Goal: Book appointment/travel/reservation

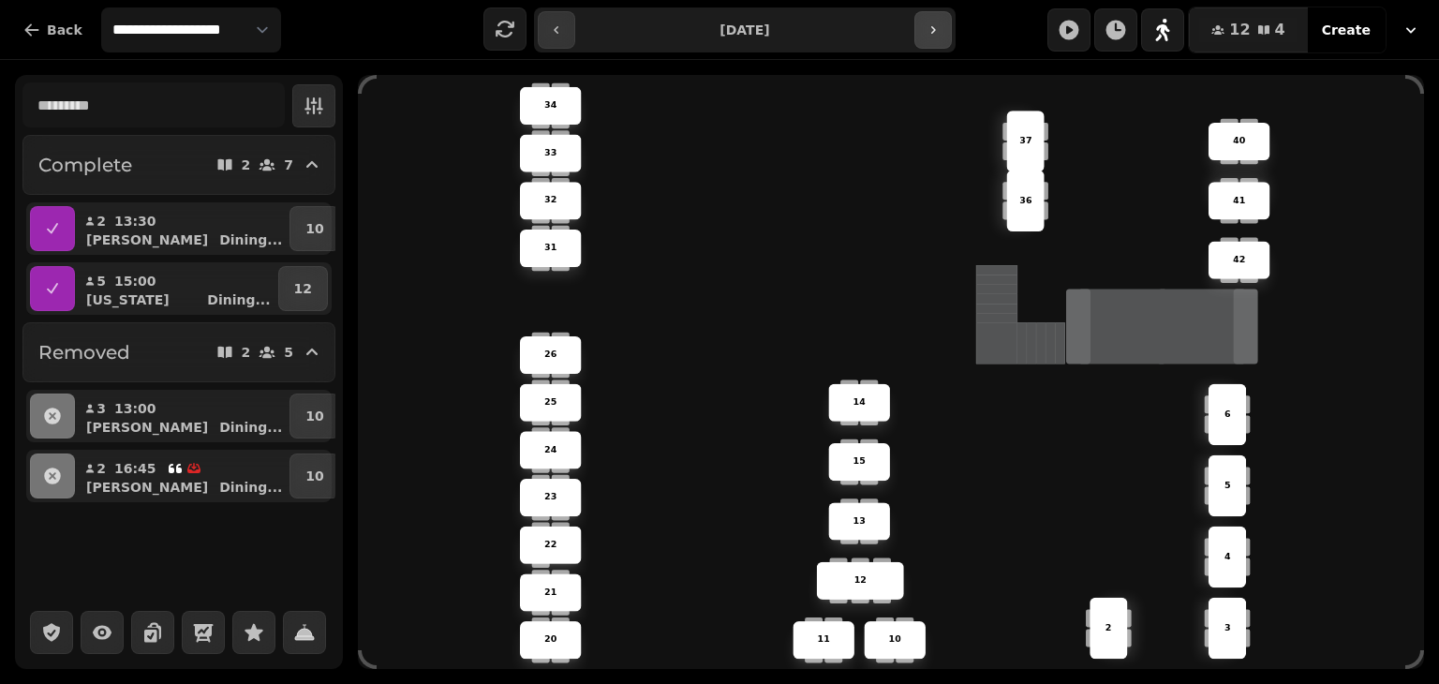
click at [945, 28] on button "button" at bounding box center [933, 29] width 37 height 37
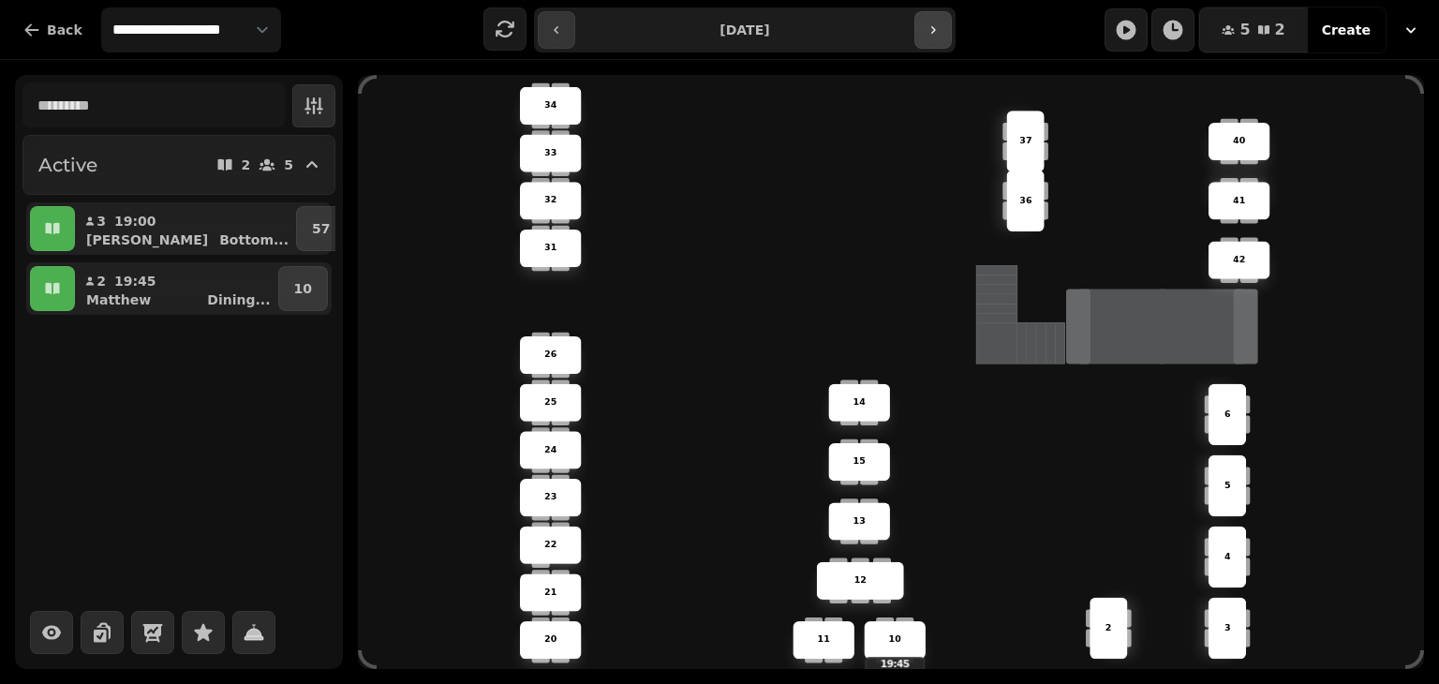
click at [932, 30] on icon "button" at bounding box center [933, 29] width 5 height 7
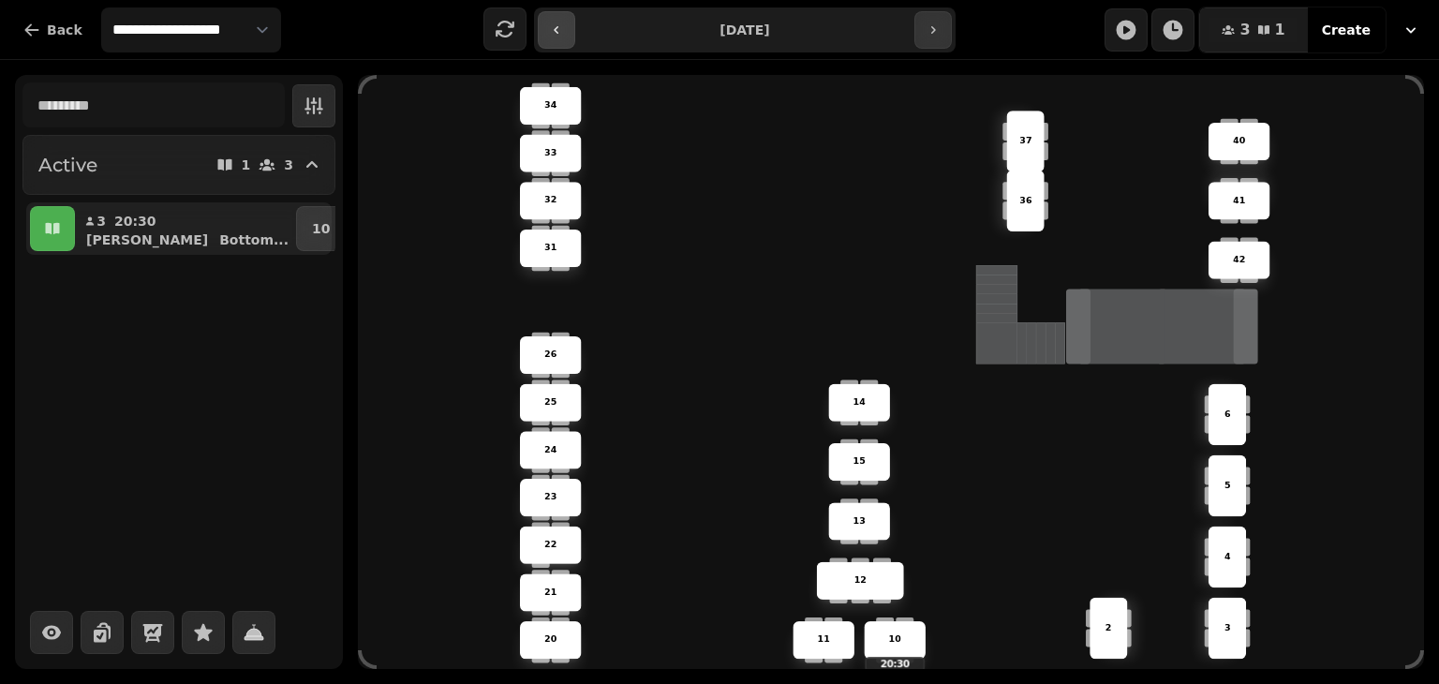
click at [542, 34] on button "button" at bounding box center [556, 29] width 37 height 37
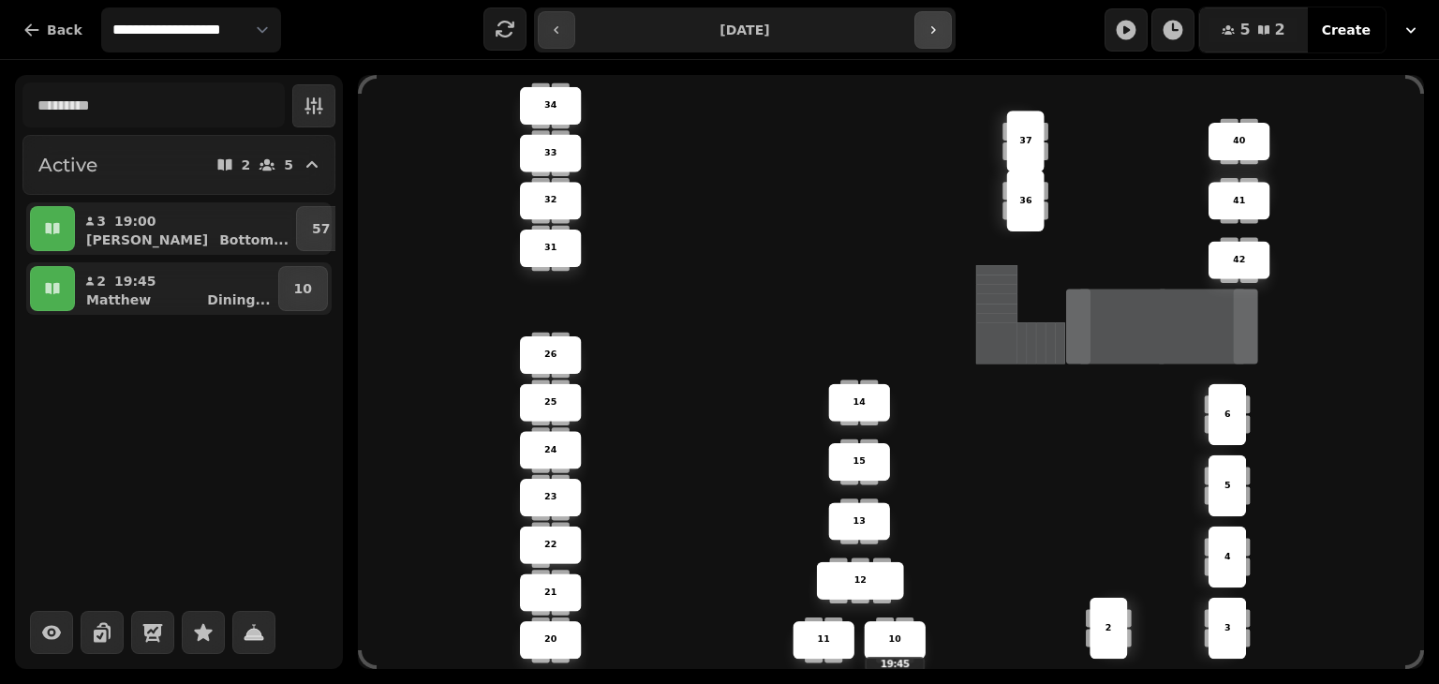
click at [942, 28] on button "button" at bounding box center [933, 29] width 37 height 37
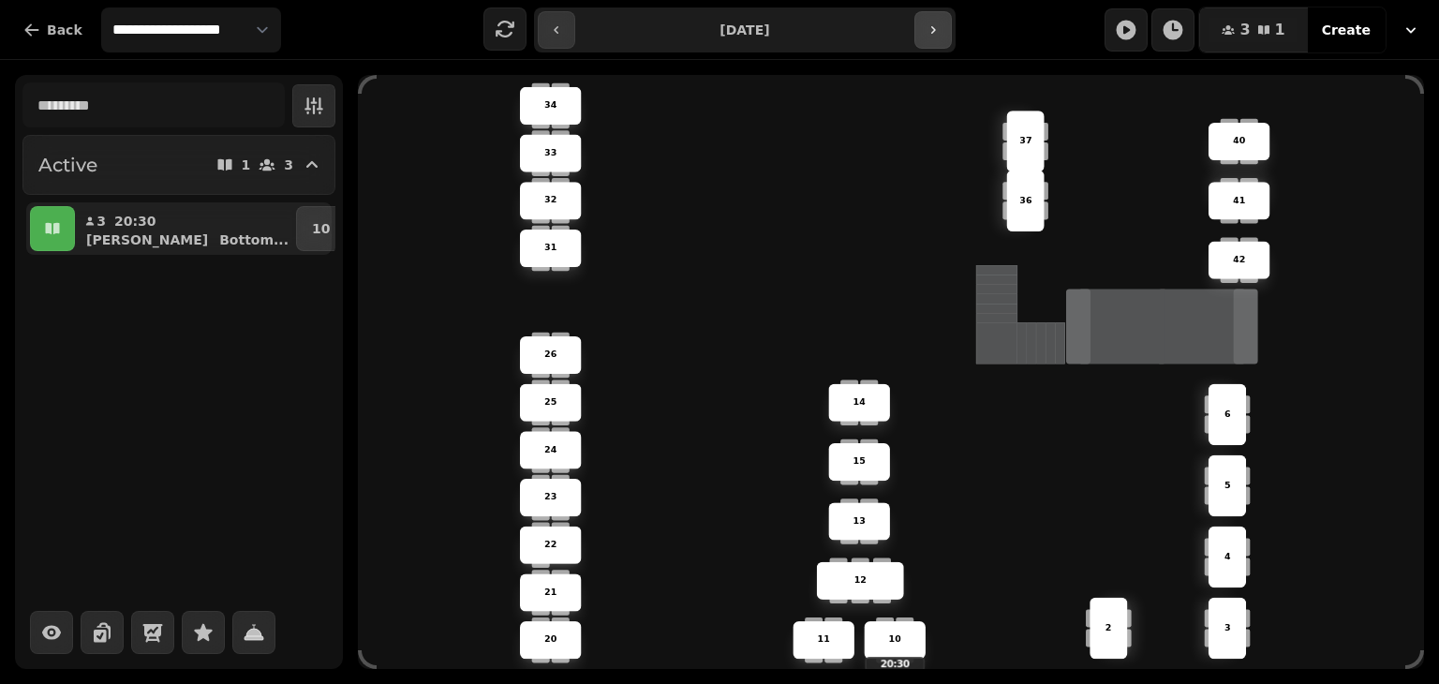
click at [942, 28] on button "button" at bounding box center [933, 29] width 37 height 37
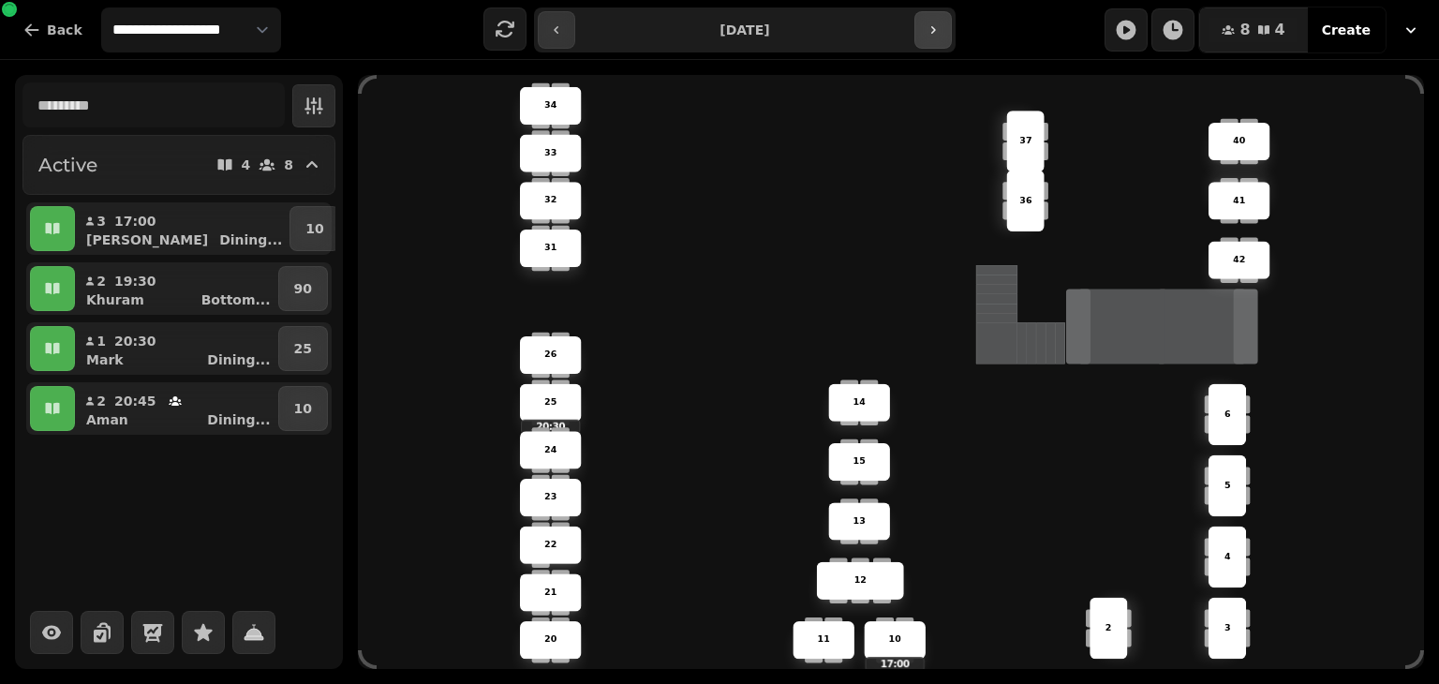
click at [942, 28] on button "button" at bounding box center [933, 29] width 37 height 37
type input "**********"
